Goal: Transaction & Acquisition: Purchase product/service

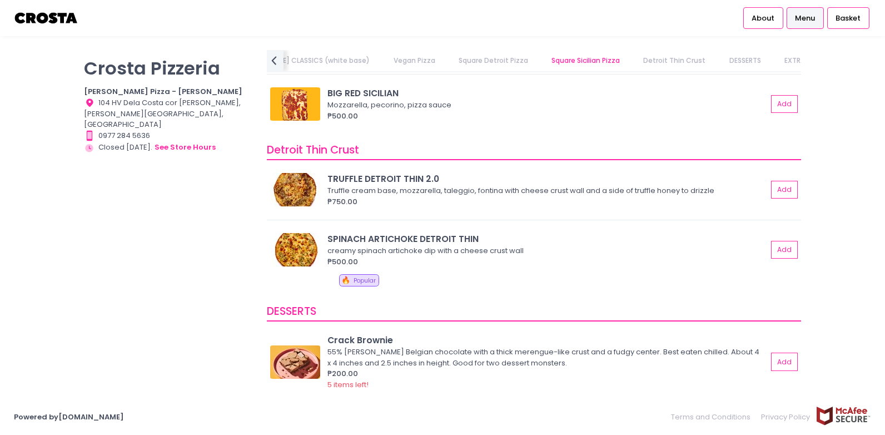
scroll to position [1575, 0]
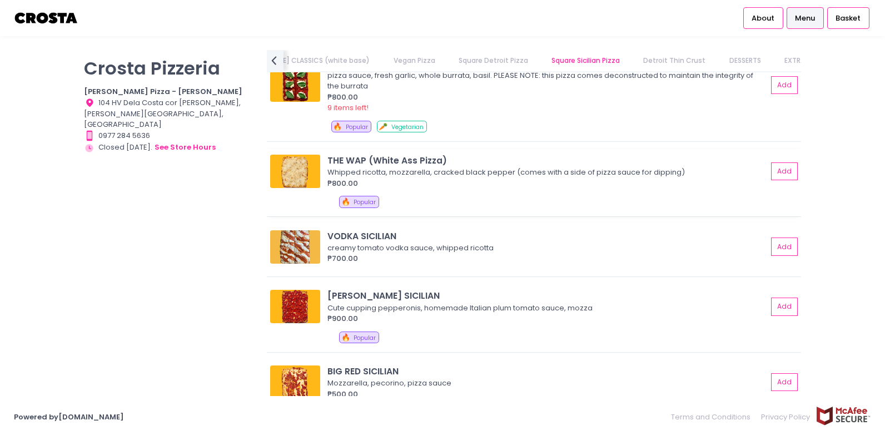
click at [373, 173] on div "Whipped ricotta, mozzarella, cracked black pepper (comes with a side of pizza s…" at bounding box center [546, 172] width 437 height 11
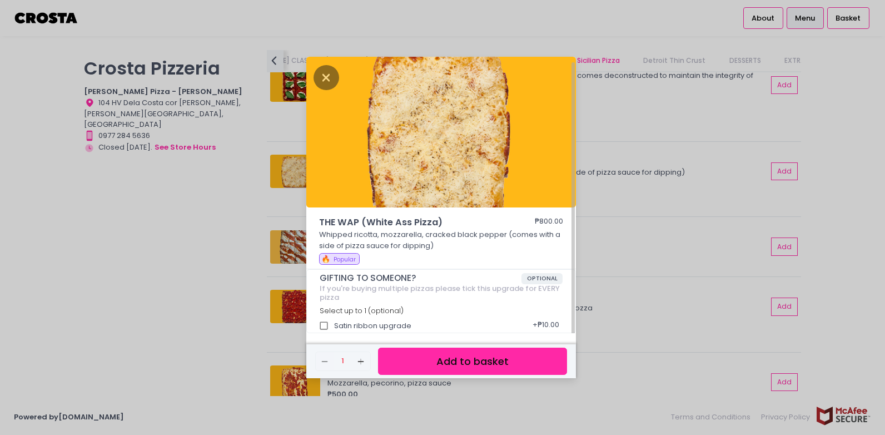
scroll to position [3, 0]
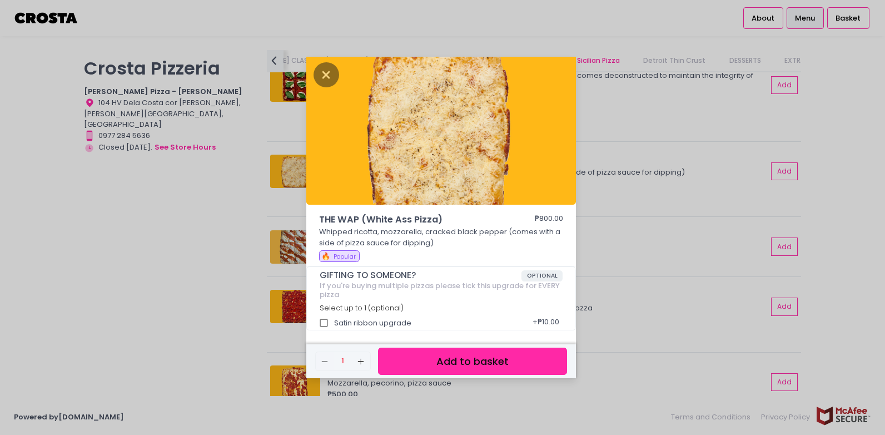
click at [676, 250] on div "THE WAP (White Ass Pizza) ₱800.00 Whipped ricotta, mozzarella, cracked black pe…" at bounding box center [442, 217] width 885 height 435
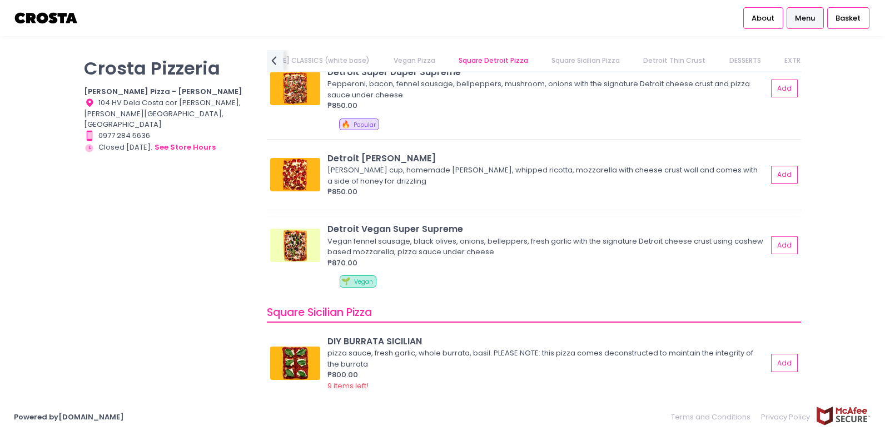
scroll to position [1112, 0]
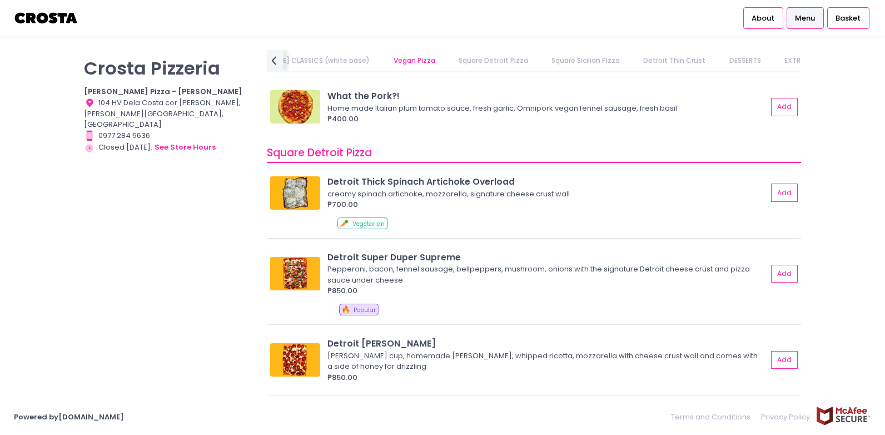
click at [457, 173] on div "Detroit Thick Spinach Artichoke Overload creamy spinach artichoke, mozzarella, …" at bounding box center [534, 204] width 534 height 68
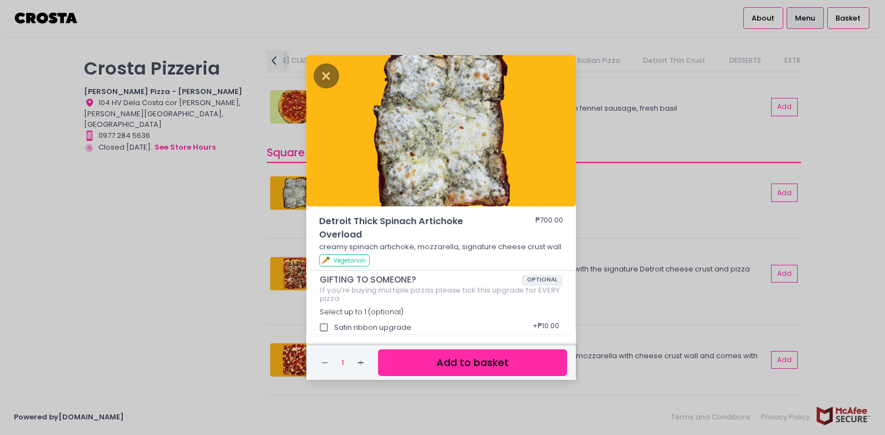
click at [241, 216] on div "Detroit Thick Spinach Artichoke Overload ₱700.00 creamy spinach artichoke, mozz…" at bounding box center [442, 217] width 885 height 435
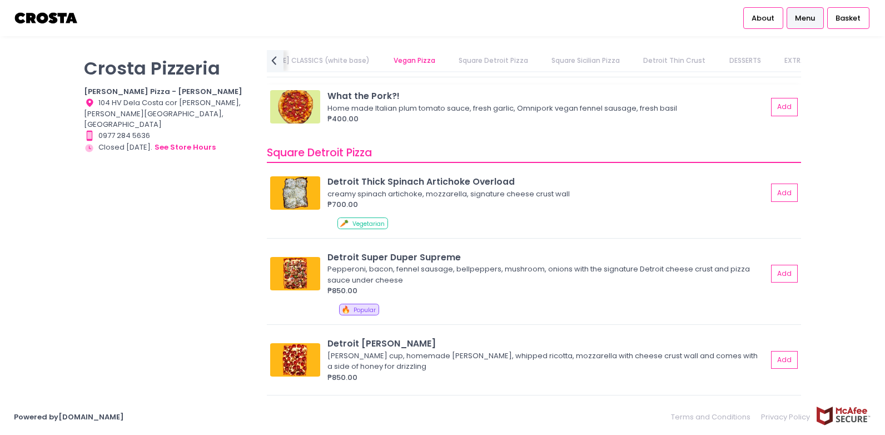
click at [423, 113] on div "Home made Italian plum tomato sauce, fresh garlic, Omnipork vegan fennel sausag…" at bounding box center [546, 108] width 437 height 11
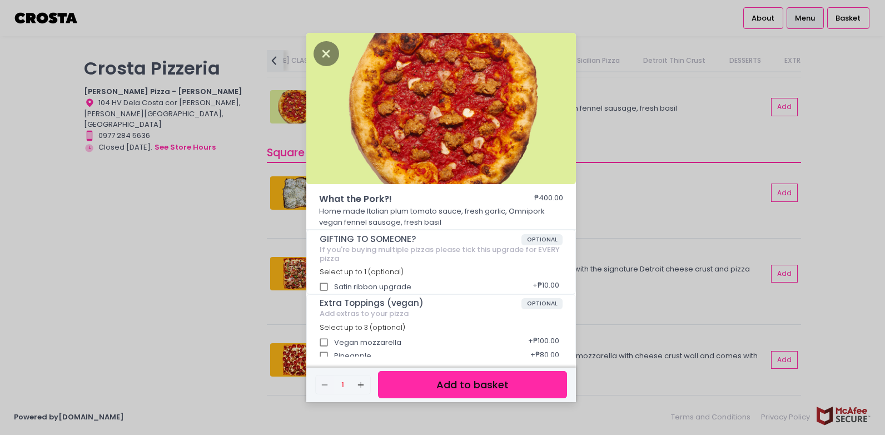
click at [261, 122] on div "What the Pork?! ₱400.00 Home made Italian plum tomato sauce, fresh garlic, Omni…" at bounding box center [442, 217] width 885 height 435
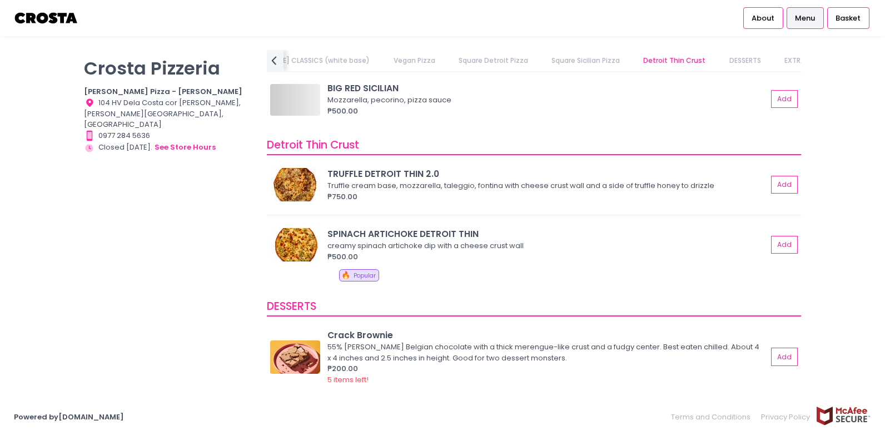
scroll to position [1853, 0]
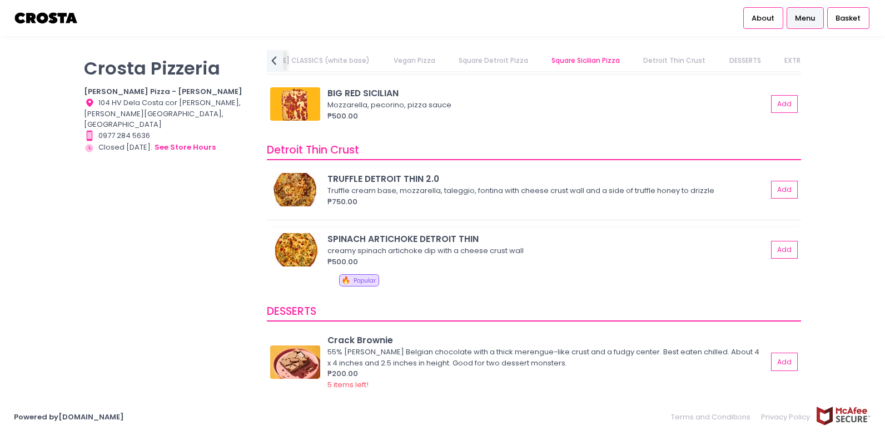
click at [406, 244] on div "SPINACH ARTICHOKE DETROIT THIN" at bounding box center [548, 238] width 440 height 13
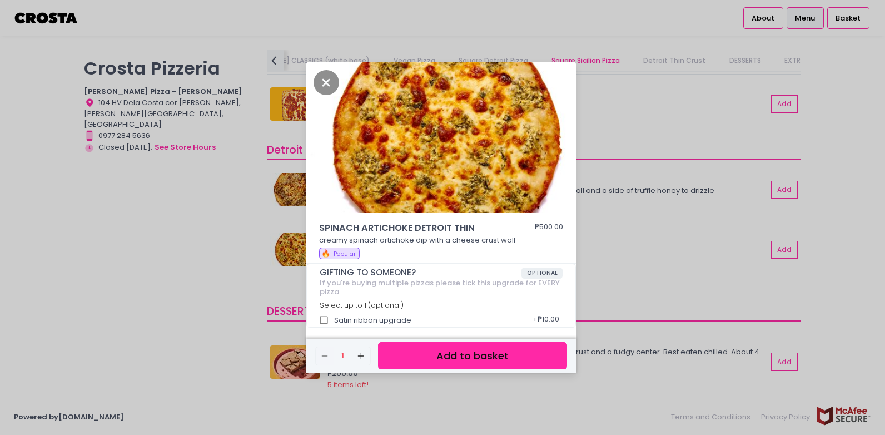
click at [212, 230] on div "SPINACH ARTICHOKE DETROIT THIN ₱500.00 creamy spinach artichoke dip with a chee…" at bounding box center [442, 217] width 885 height 435
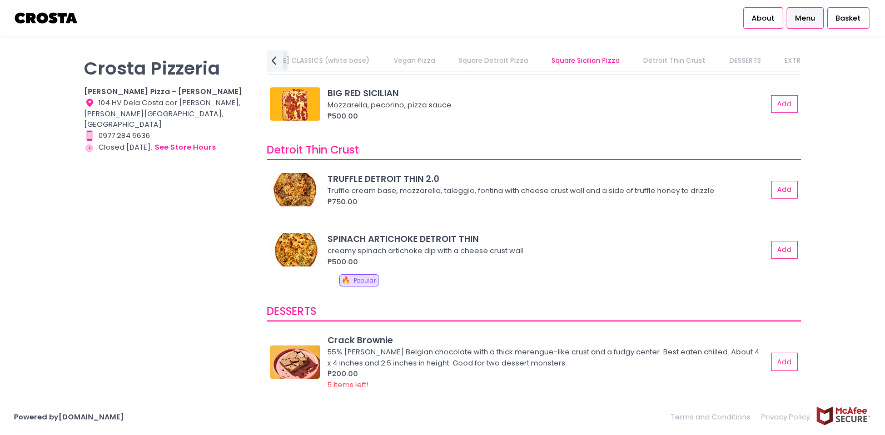
scroll to position [1575, 0]
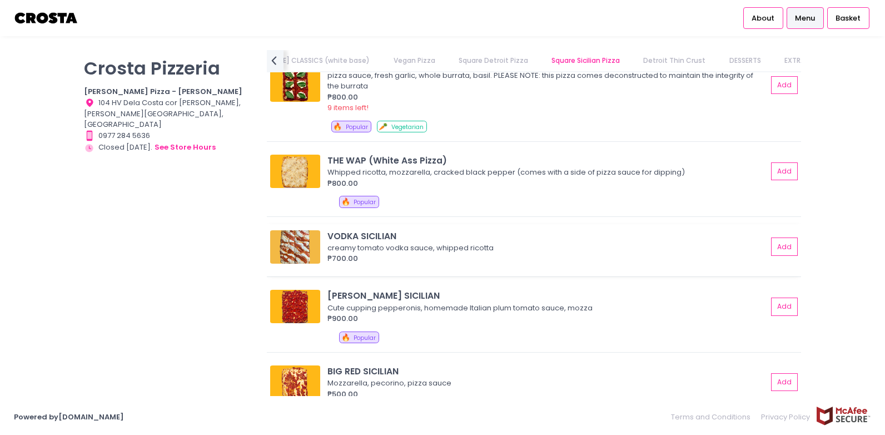
click at [494, 238] on div "VODKA SICILIAN" at bounding box center [548, 236] width 440 height 13
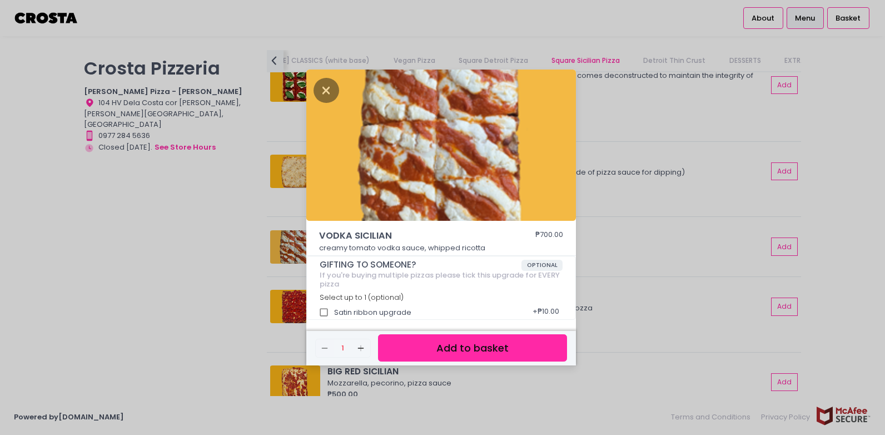
click at [201, 222] on div "VODKA SICILIAN ₱700.00 creamy tomato vodka sauce, whipped ricotta GIFTING TO SO…" at bounding box center [442, 217] width 885 height 435
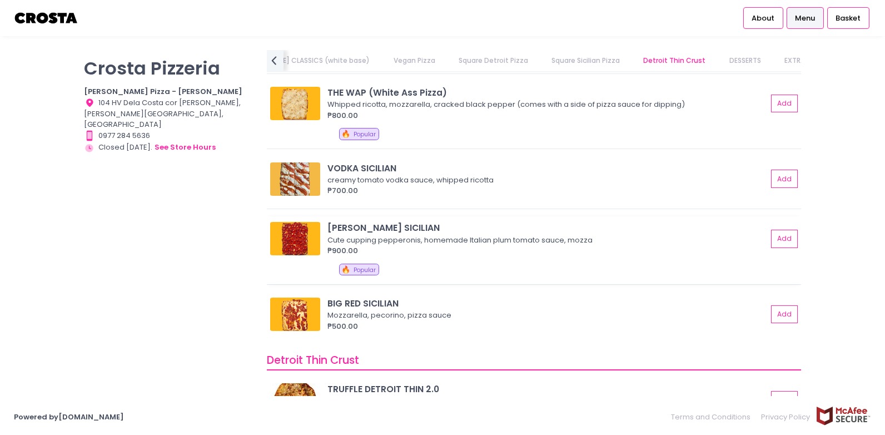
scroll to position [1668, 0]
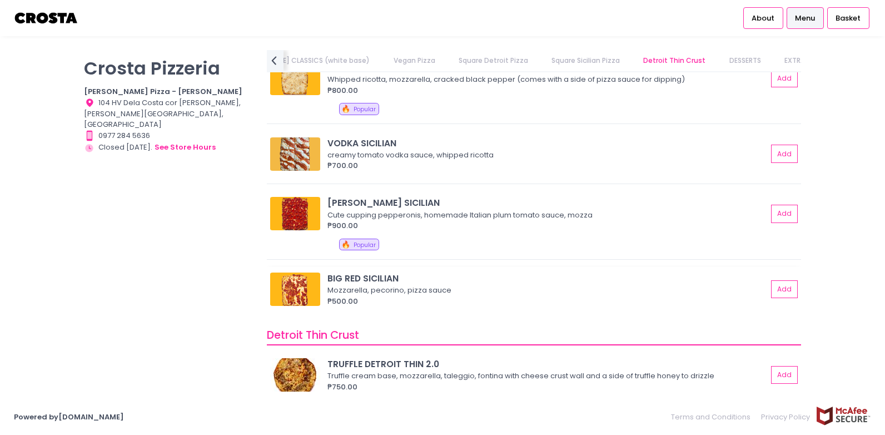
click at [289, 288] on img at bounding box center [295, 288] width 50 height 33
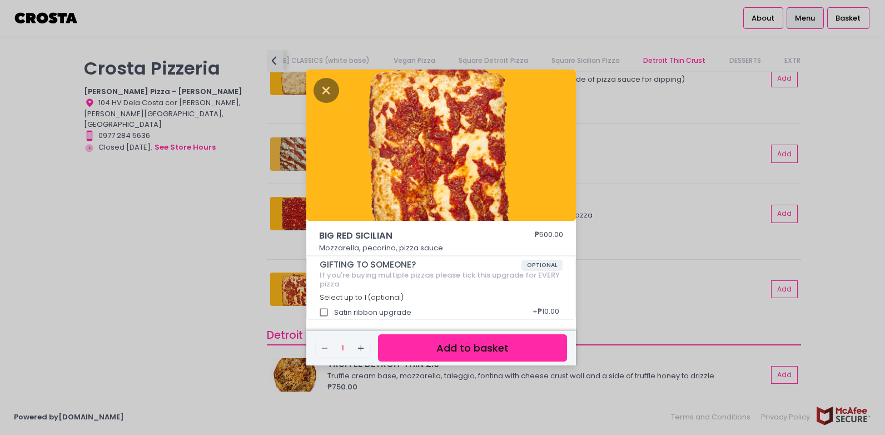
click at [237, 245] on div "BIG RED SICILIAN ₱500.00 Mozzarella, pecorino, pizza sauce GIFTING TO SOMEONE? …" at bounding box center [442, 217] width 885 height 435
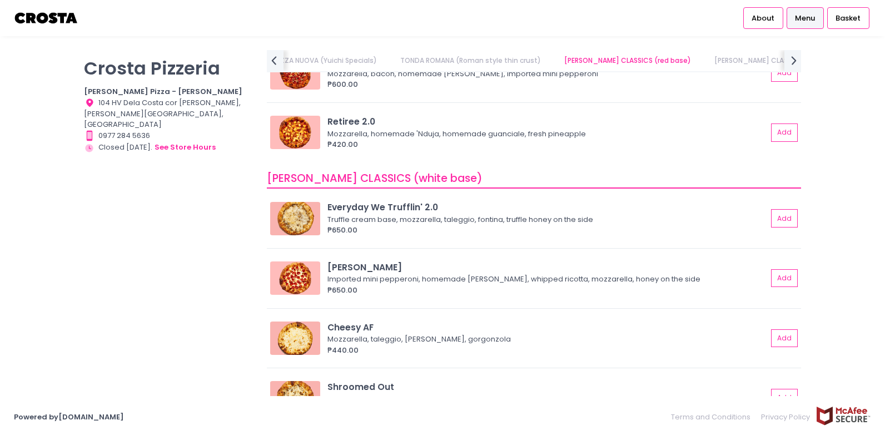
scroll to position [371, 0]
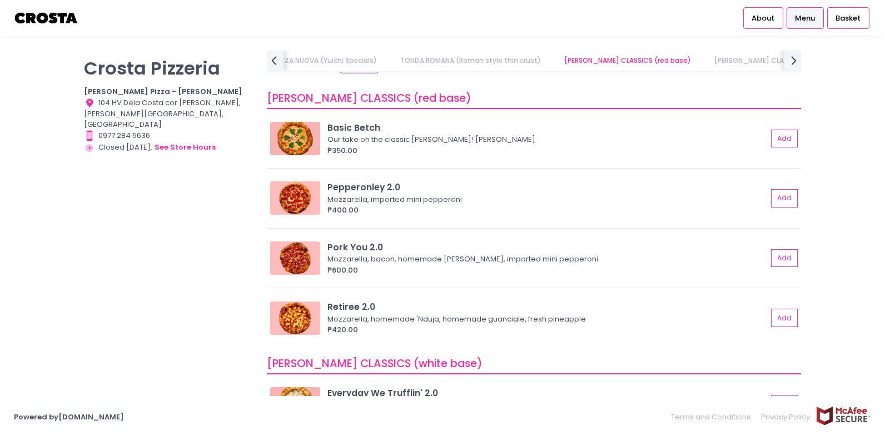
click at [364, 145] on div "₱350.00" at bounding box center [548, 150] width 440 height 11
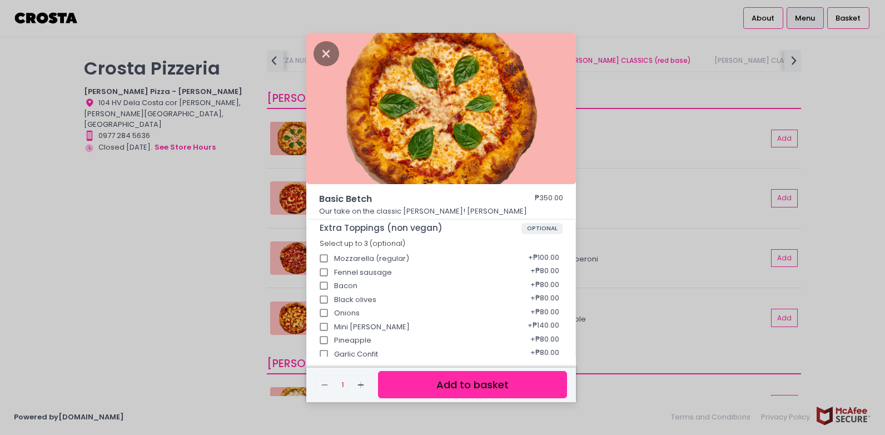
click at [285, 189] on div "Basic Betch ₱350.00 Our take on the classic Margherita! Mozzarella, basil Extra…" at bounding box center [442, 217] width 885 height 435
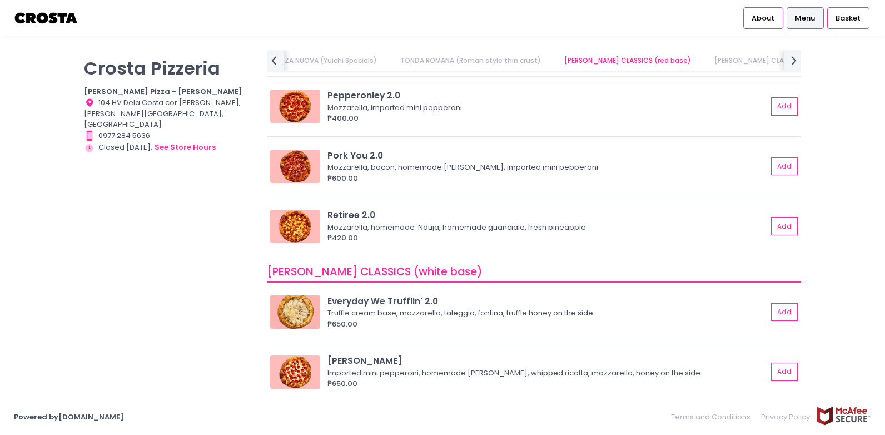
scroll to position [556, 0]
